Goal: Information Seeking & Learning: Find specific fact

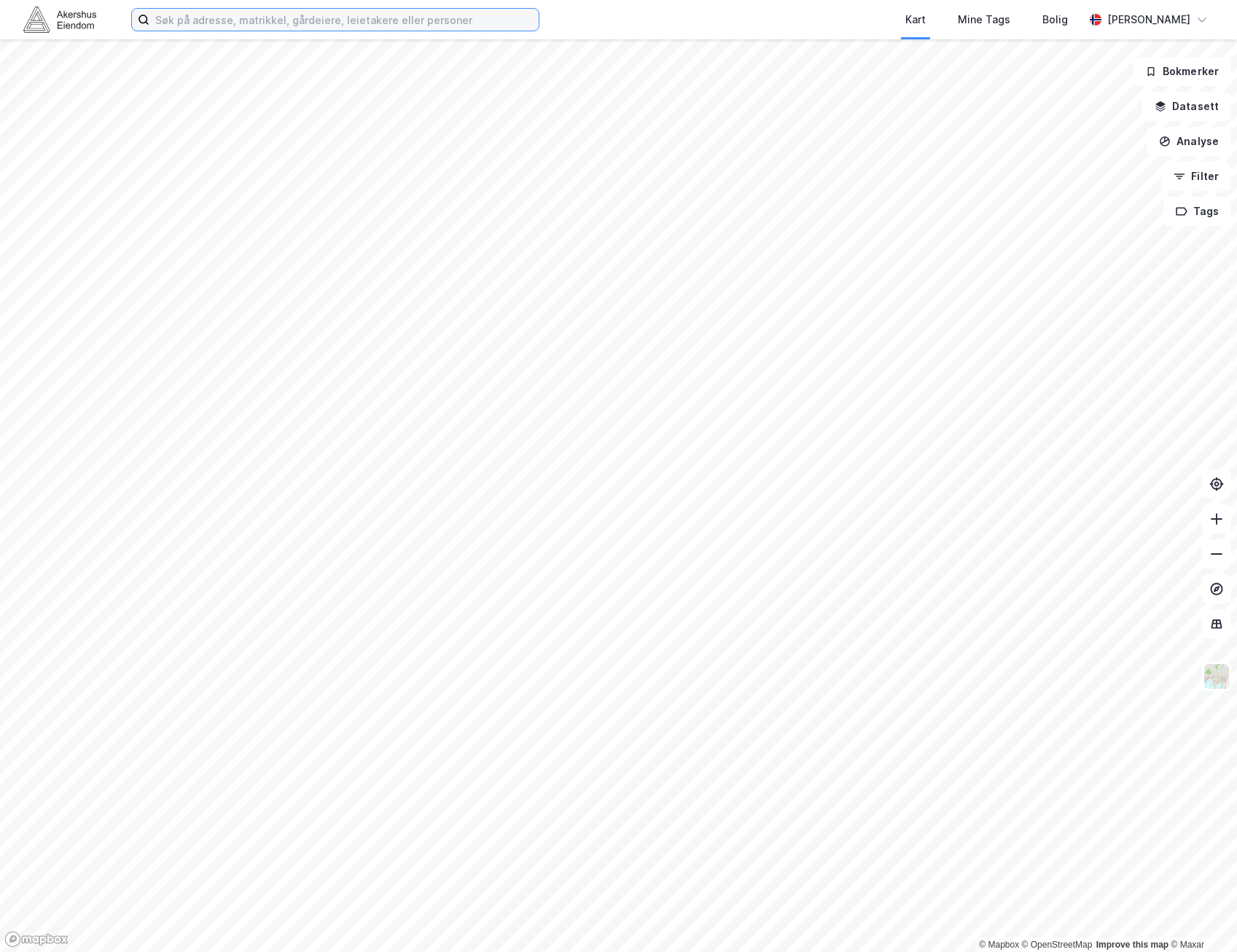
click at [190, 27] on input at bounding box center [344, 19] width 389 height 22
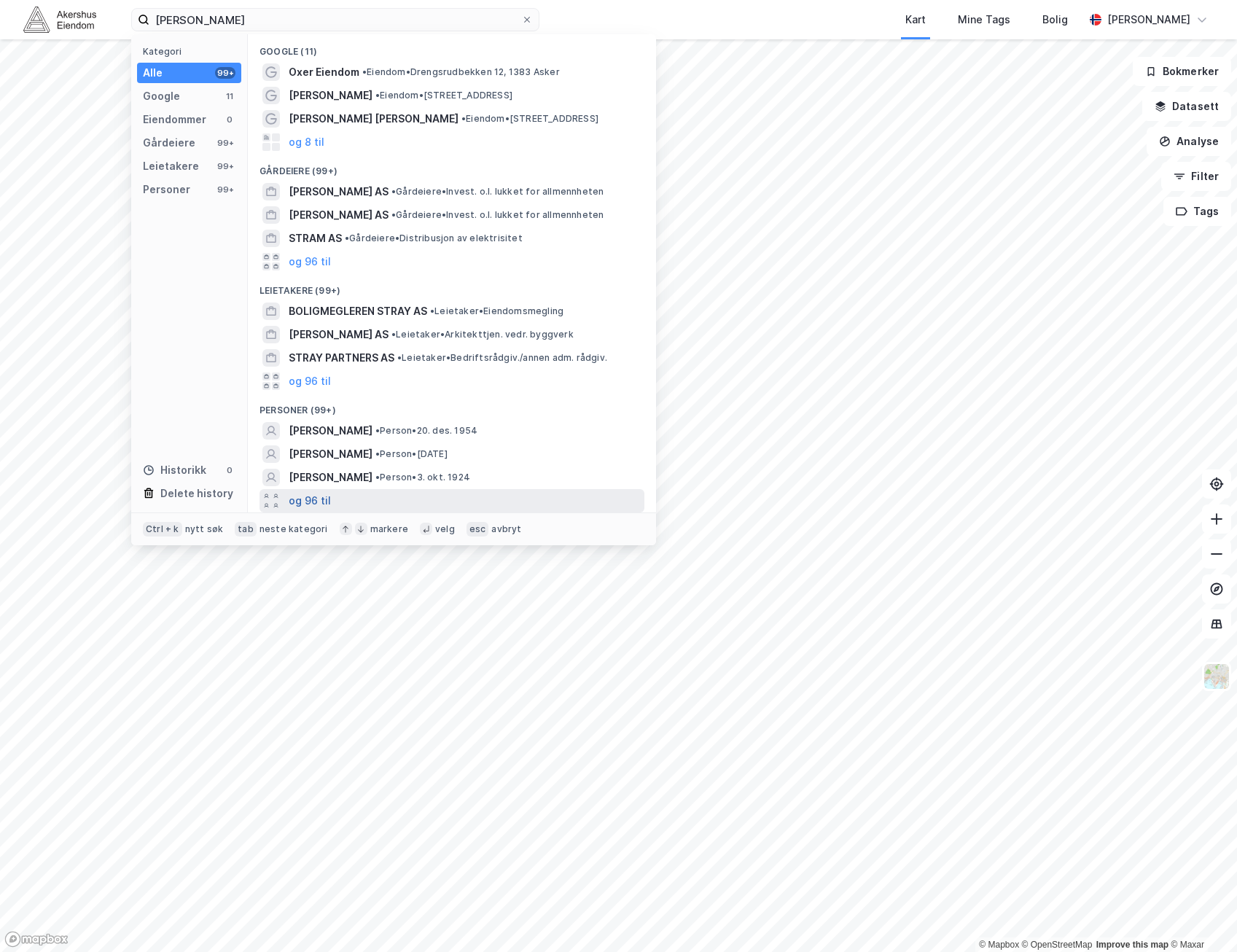
click at [315, 501] on button "og 96 til" at bounding box center [310, 501] width 42 height 17
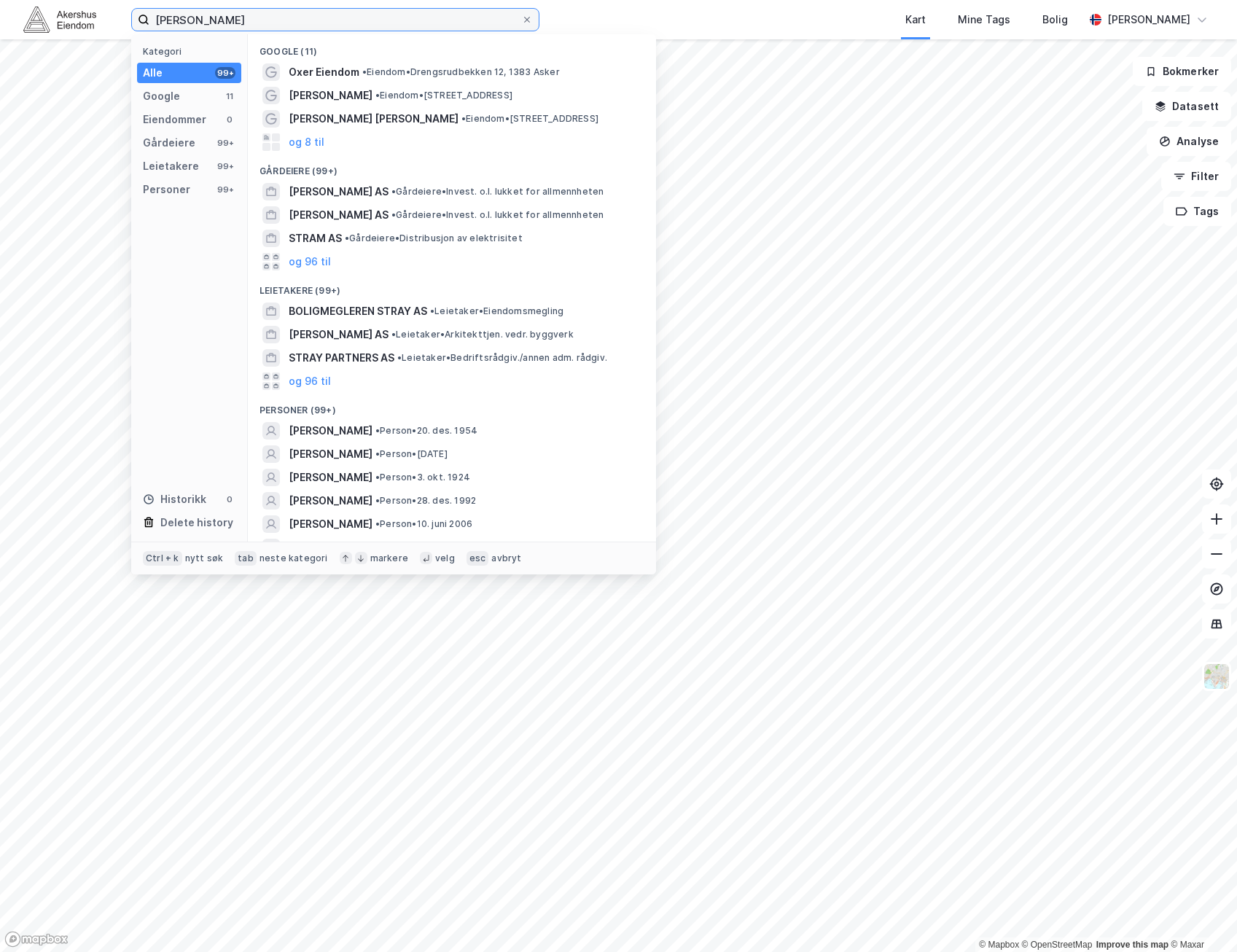
click at [190, 18] on input "[PERSON_NAME]" at bounding box center [336, 19] width 372 height 22
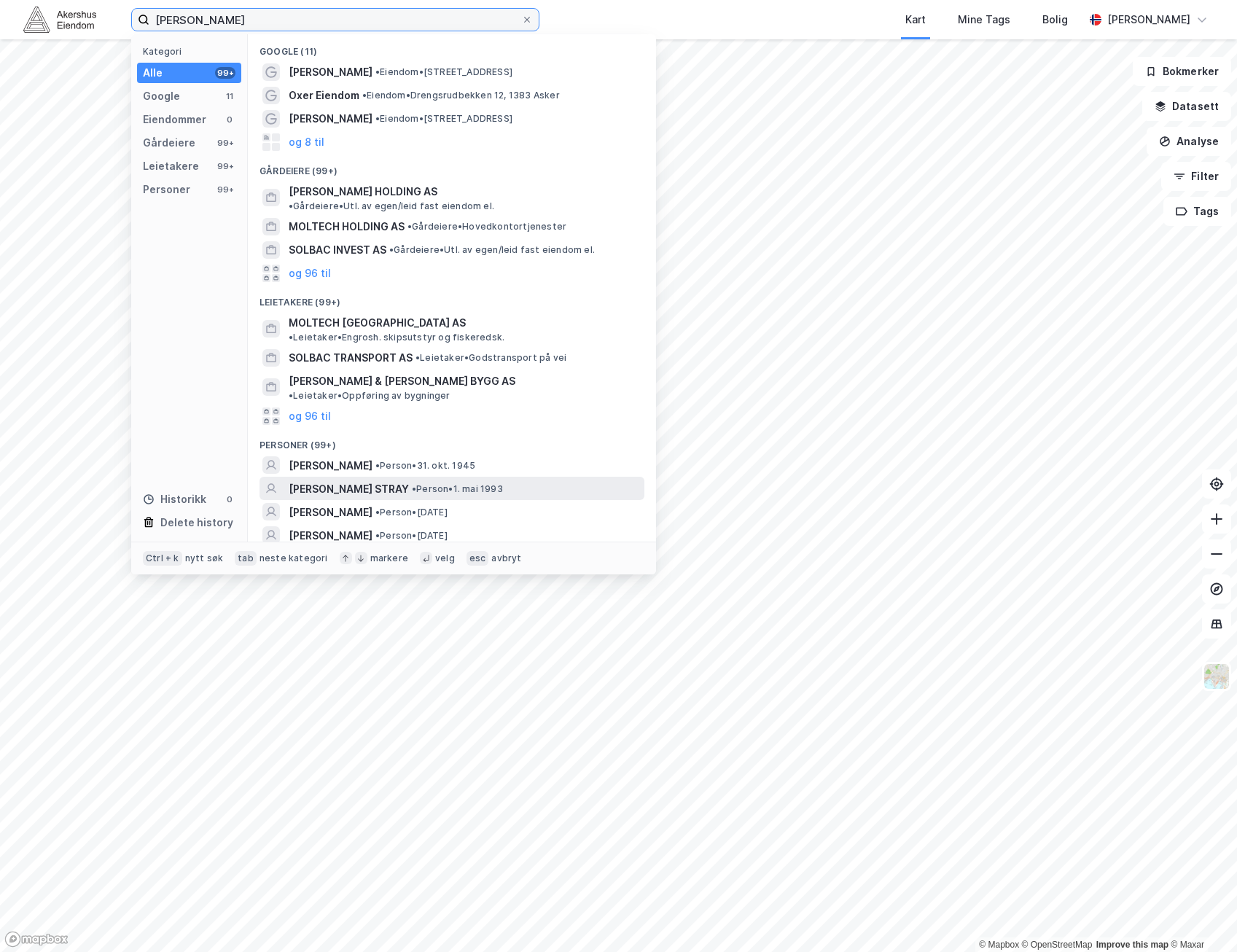
type input "[PERSON_NAME]"
click at [503, 484] on span "• Person • 1. mai 1993" at bounding box center [458, 489] width 92 height 11
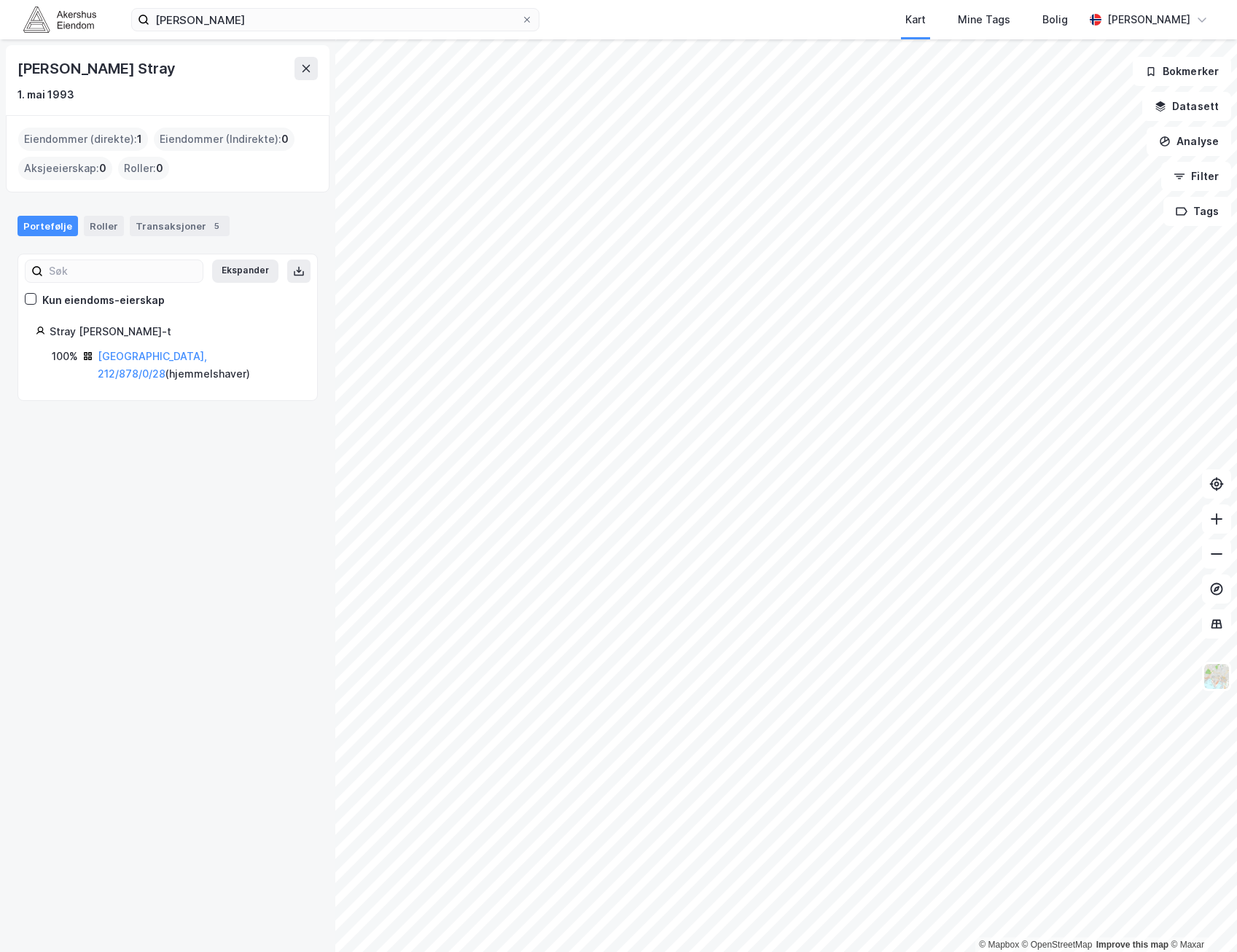
click at [154, 63] on div "[PERSON_NAME] Stray" at bounding box center [97, 69] width 161 height 23
click at [166, 69] on div "[PERSON_NAME] Stray" at bounding box center [97, 69] width 161 height 23
click at [157, 92] on div "1. mai 1993" at bounding box center [167, 94] width 300 height 17
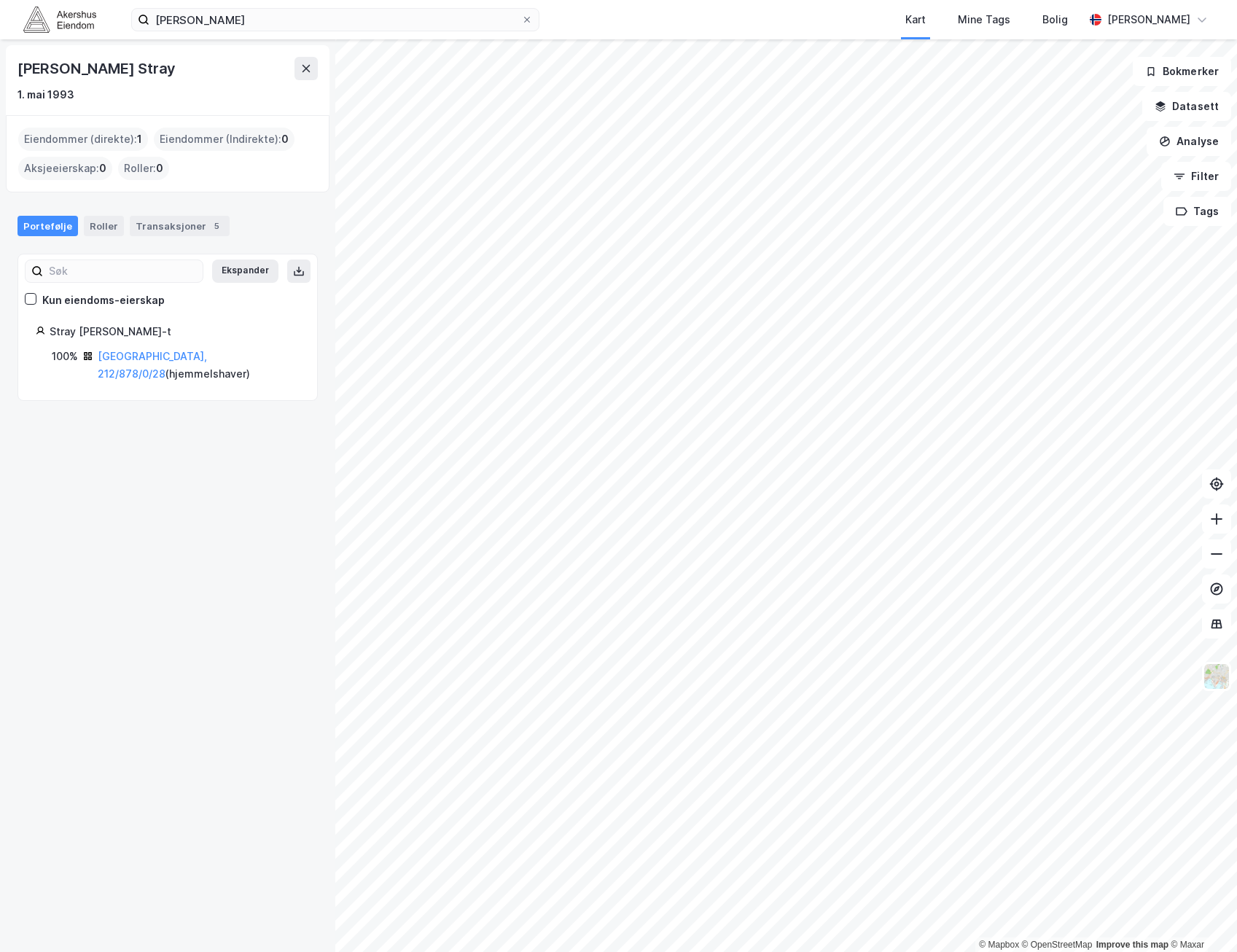
click at [174, 80] on div "[PERSON_NAME] Stray 1. mai 1993" at bounding box center [167, 80] width 300 height 47
click at [172, 96] on div "1. mai 1993" at bounding box center [167, 94] width 300 height 17
click at [139, 360] on link "[GEOGRAPHIC_DATA], 212/878/0/28" at bounding box center [152, 364] width 110 height 30
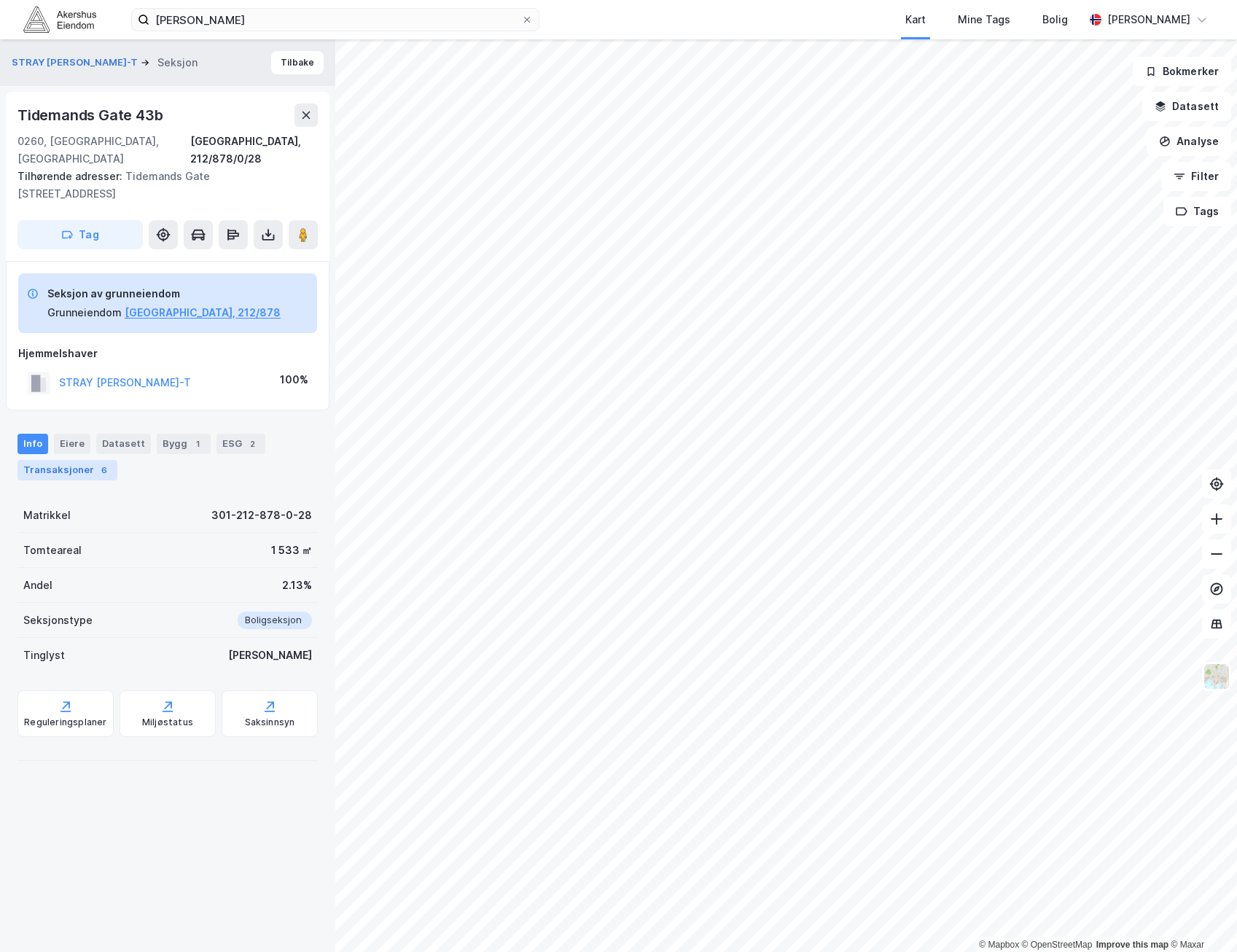
click at [63, 460] on div "Transaksjoner 6" at bounding box center [67, 469] width 100 height 20
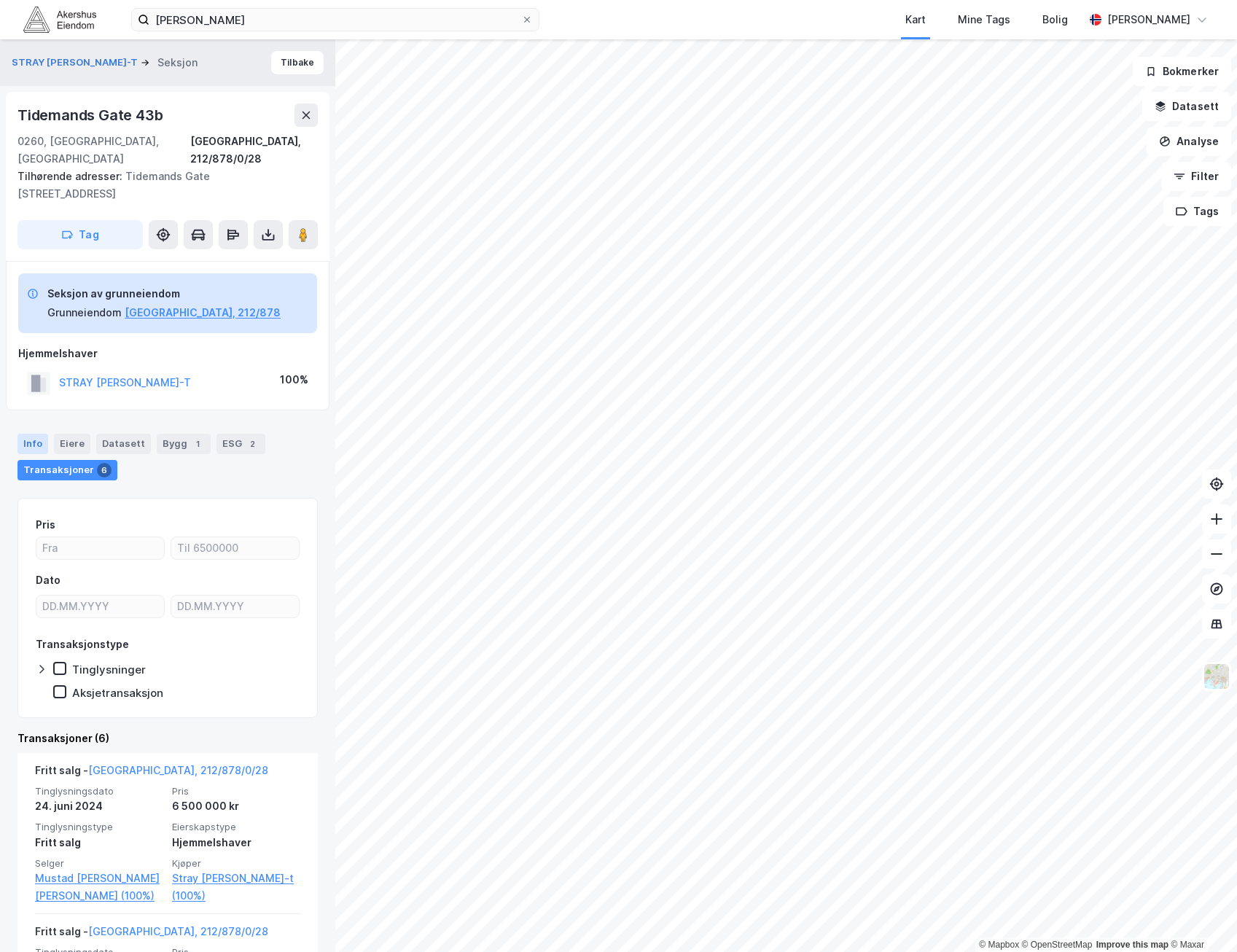
click at [38, 434] on div "Info" at bounding box center [32, 444] width 31 height 20
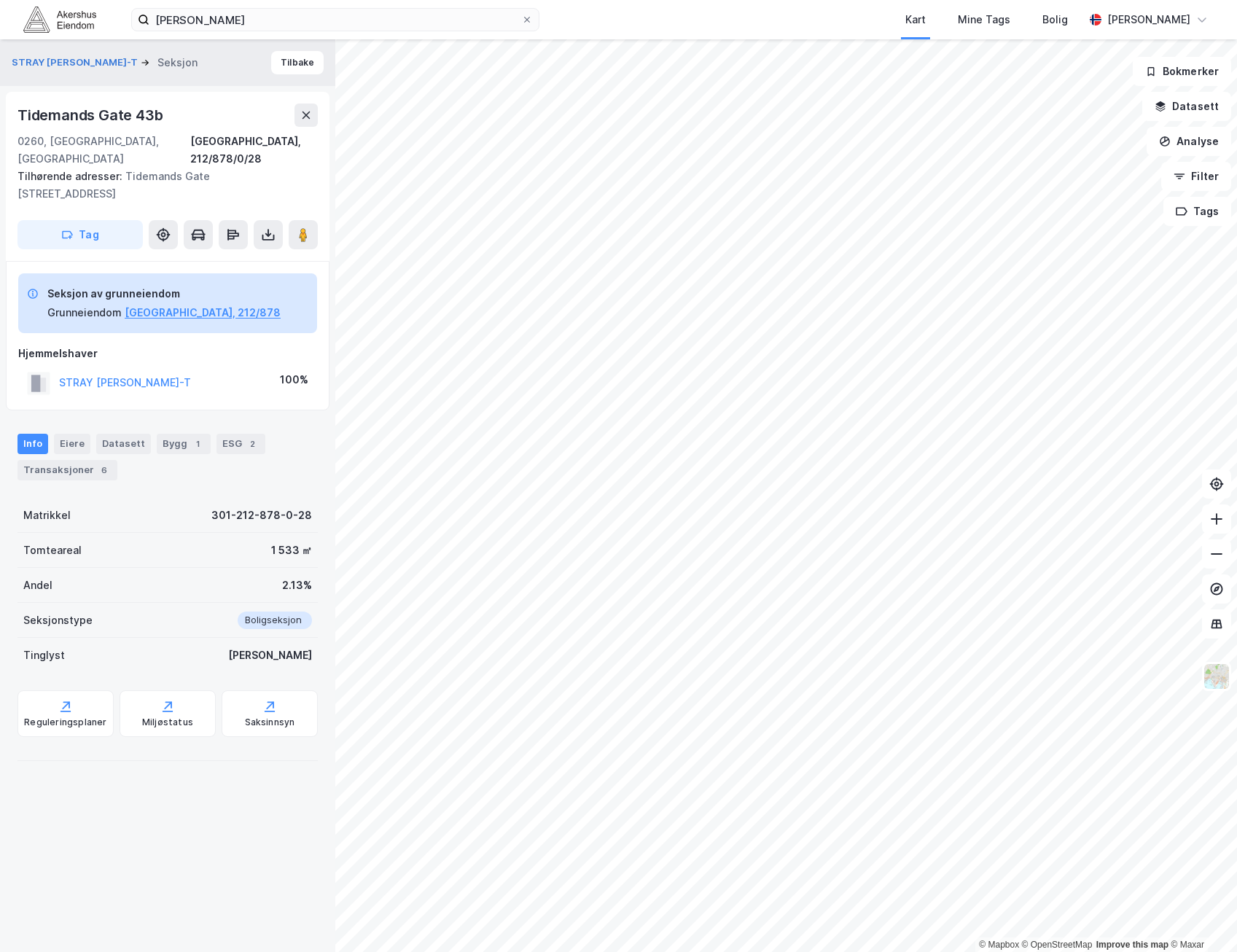
click at [269, 395] on div "STRAY [PERSON_NAME]-T Seksjon Tilbake [STREET_ADDRESS], 212/878/0/28 Tilhørende…" at bounding box center [168, 495] width 336 height 913
drag, startPoint x: 275, startPoint y: 390, endPoint x: 288, endPoint y: 381, distance: 15.8
click at [288, 381] on div "Seksjon av grunneiendom Grunneiendom [GEOGRAPHIC_DATA], 212/878 Hjemmelshaver S…" at bounding box center [167, 336] width 323 height 150
drag, startPoint x: 314, startPoint y: 366, endPoint x: 17, endPoint y: 326, distance: 299.7
click at [17, 326] on div "Seksjon av grunneiendom Grunneiendom [GEOGRAPHIC_DATA], 212/878 Hjemmelshaver S…" at bounding box center [167, 336] width 323 height 150
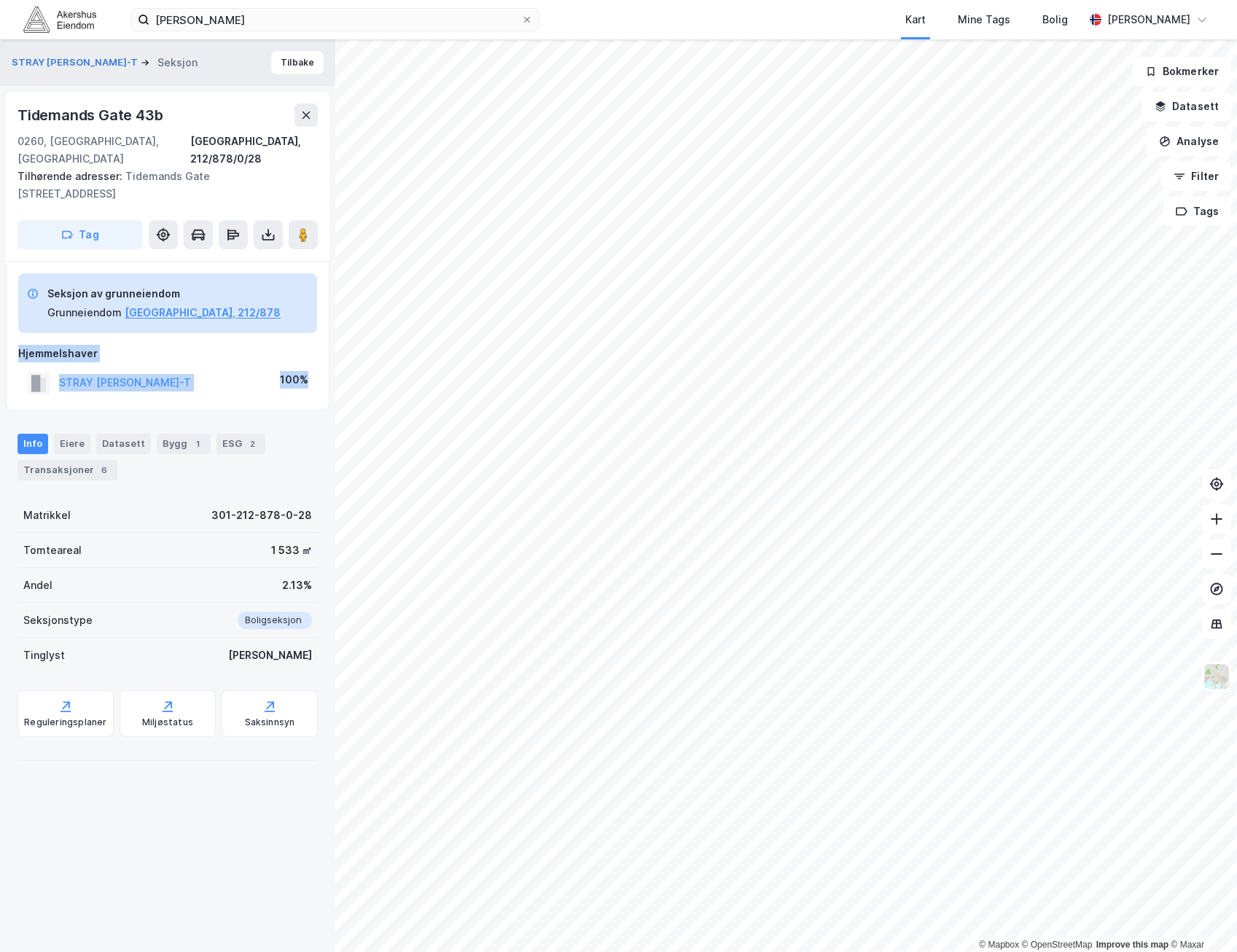
click at [17, 326] on div "Seksjon av grunneiendom Grunneiendom [GEOGRAPHIC_DATA], 212/878 Hjemmelshaver S…" at bounding box center [167, 336] width 323 height 150
